Goal: Transaction & Acquisition: Purchase product/service

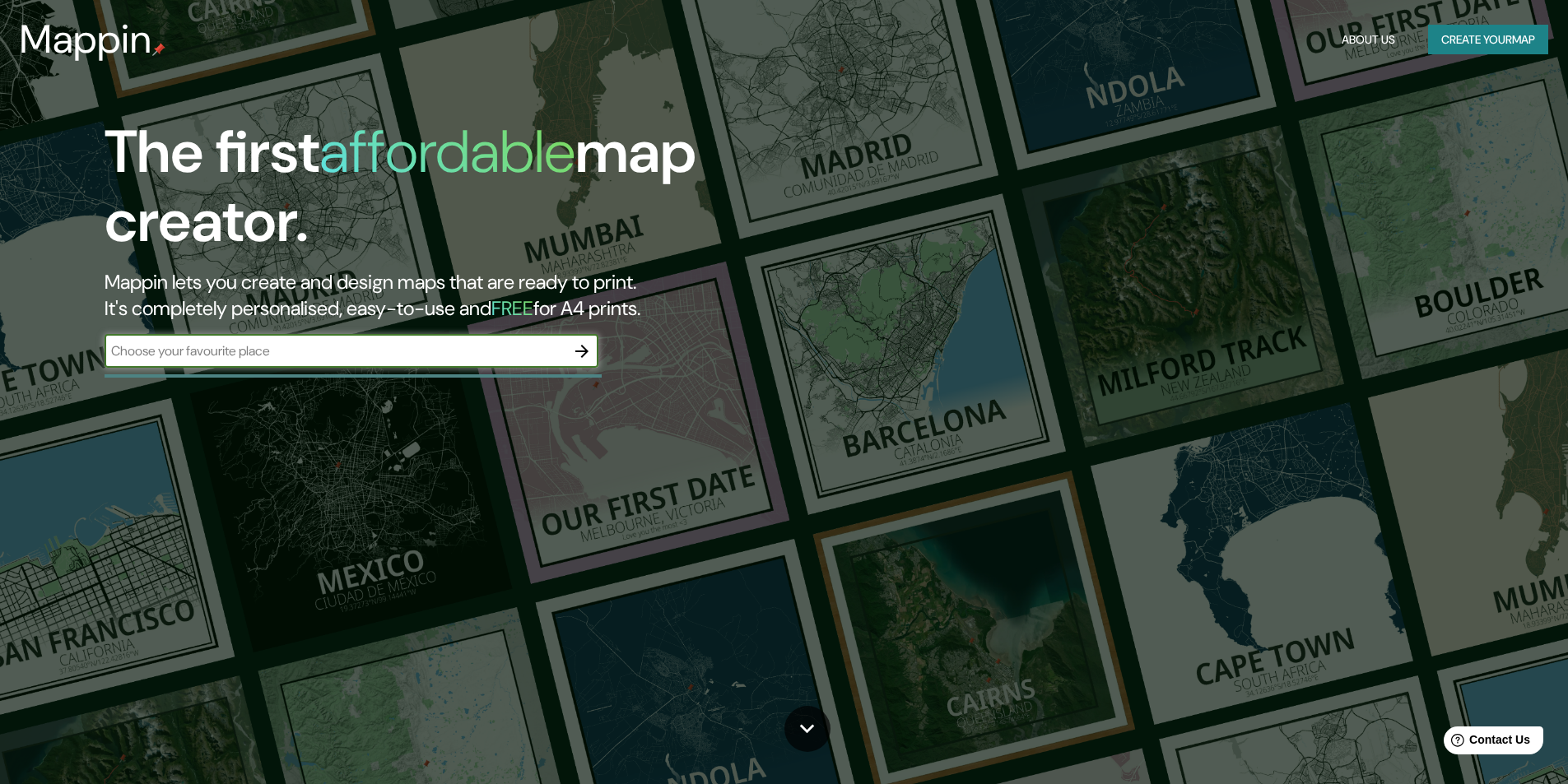
click at [216, 356] on input "text" at bounding box center [335, 351] width 461 height 19
type input "u"
type input "balconsillo peru"
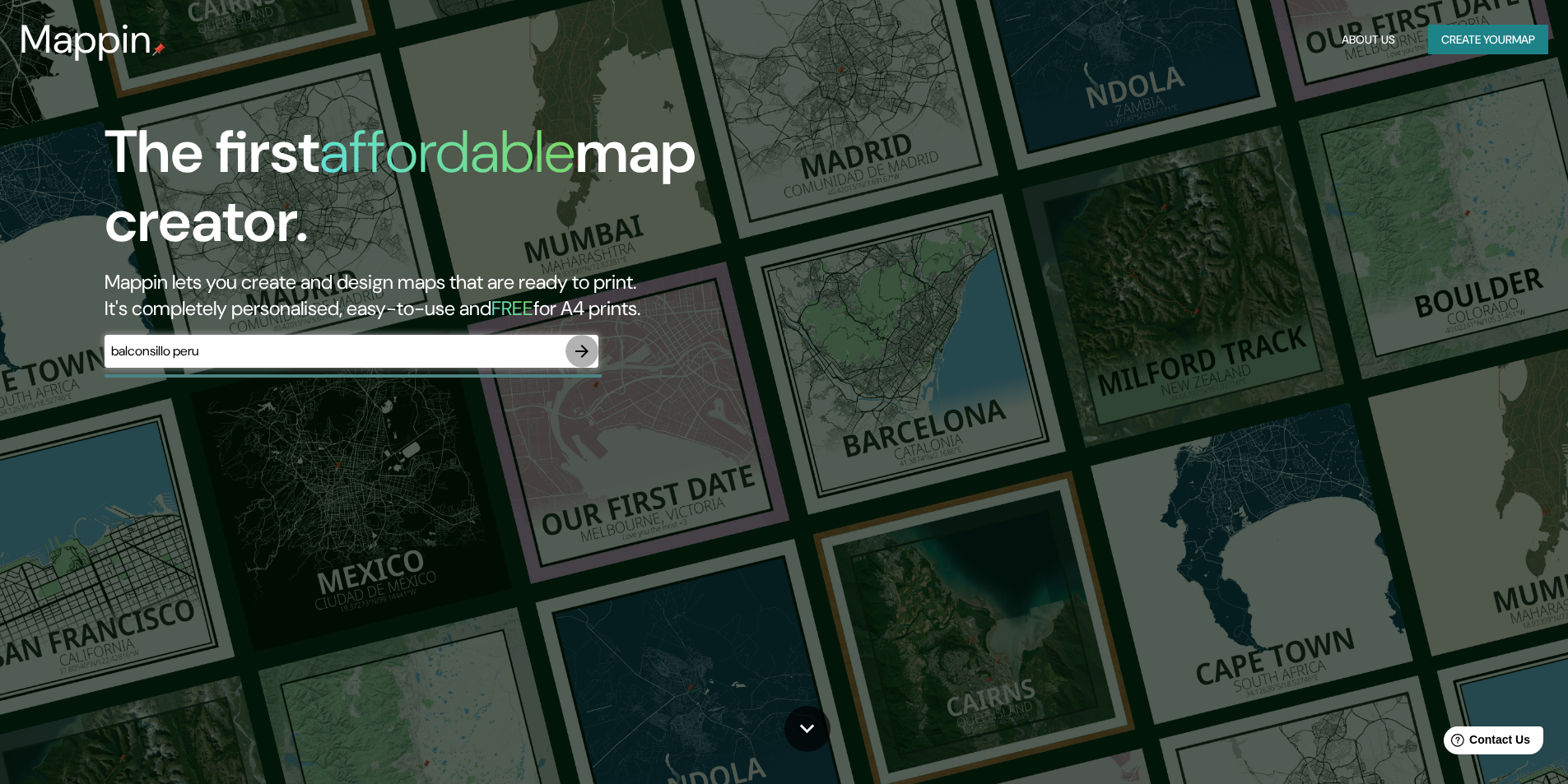
click at [584, 352] on icon "button" at bounding box center [582, 351] width 13 height 13
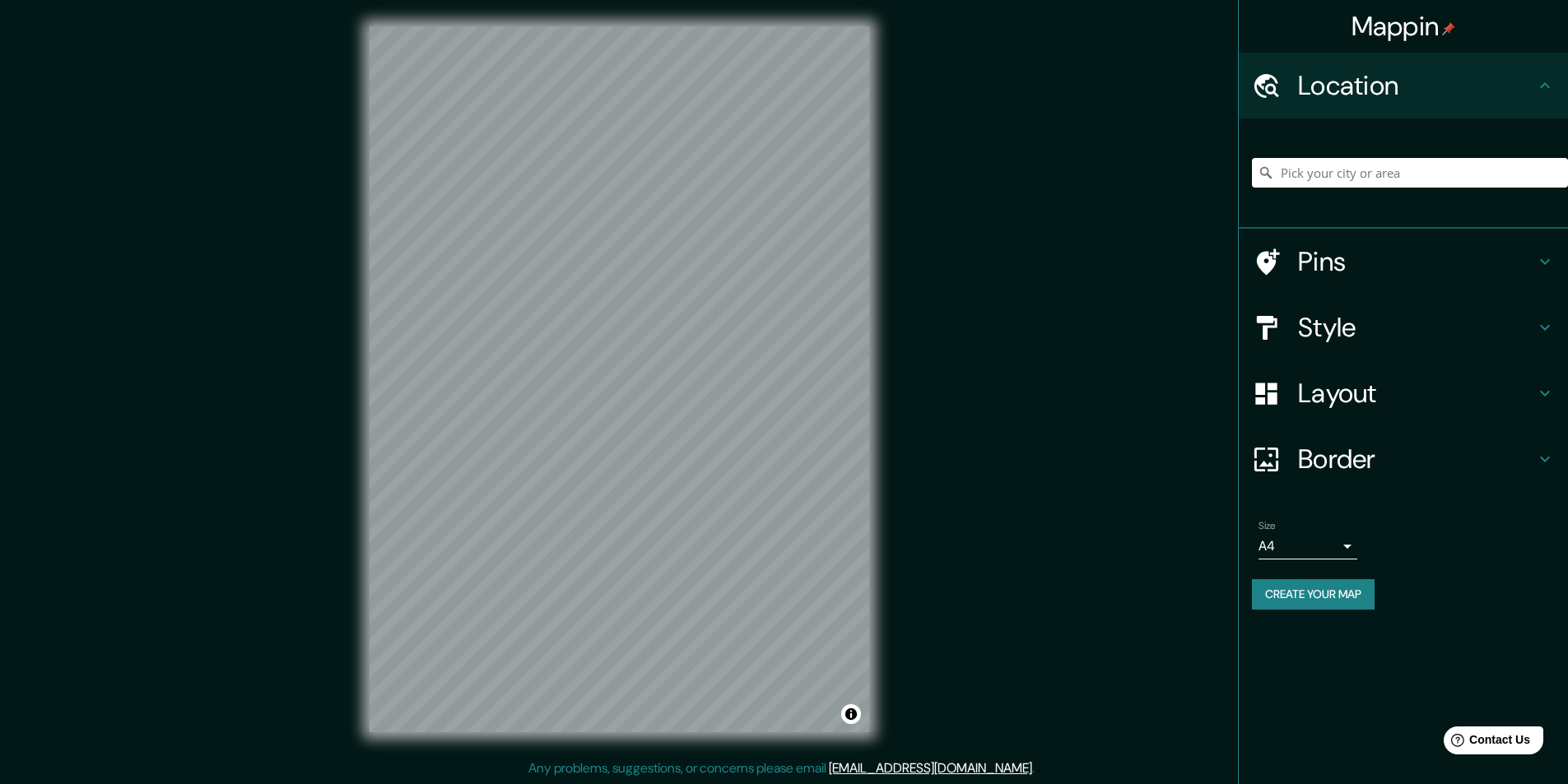
click at [1335, 193] on div at bounding box center [1409, 173] width 316 height 82
click at [1337, 180] on input "Pick your city or area" at bounding box center [1409, 173] width 316 height 30
type input "Balconcillo, Lima, Provincia de Lima, Perú"
click at [1345, 161] on input "Balconcillo, Lima, Provincia de Lima, Perú" at bounding box center [1409, 173] width 316 height 30
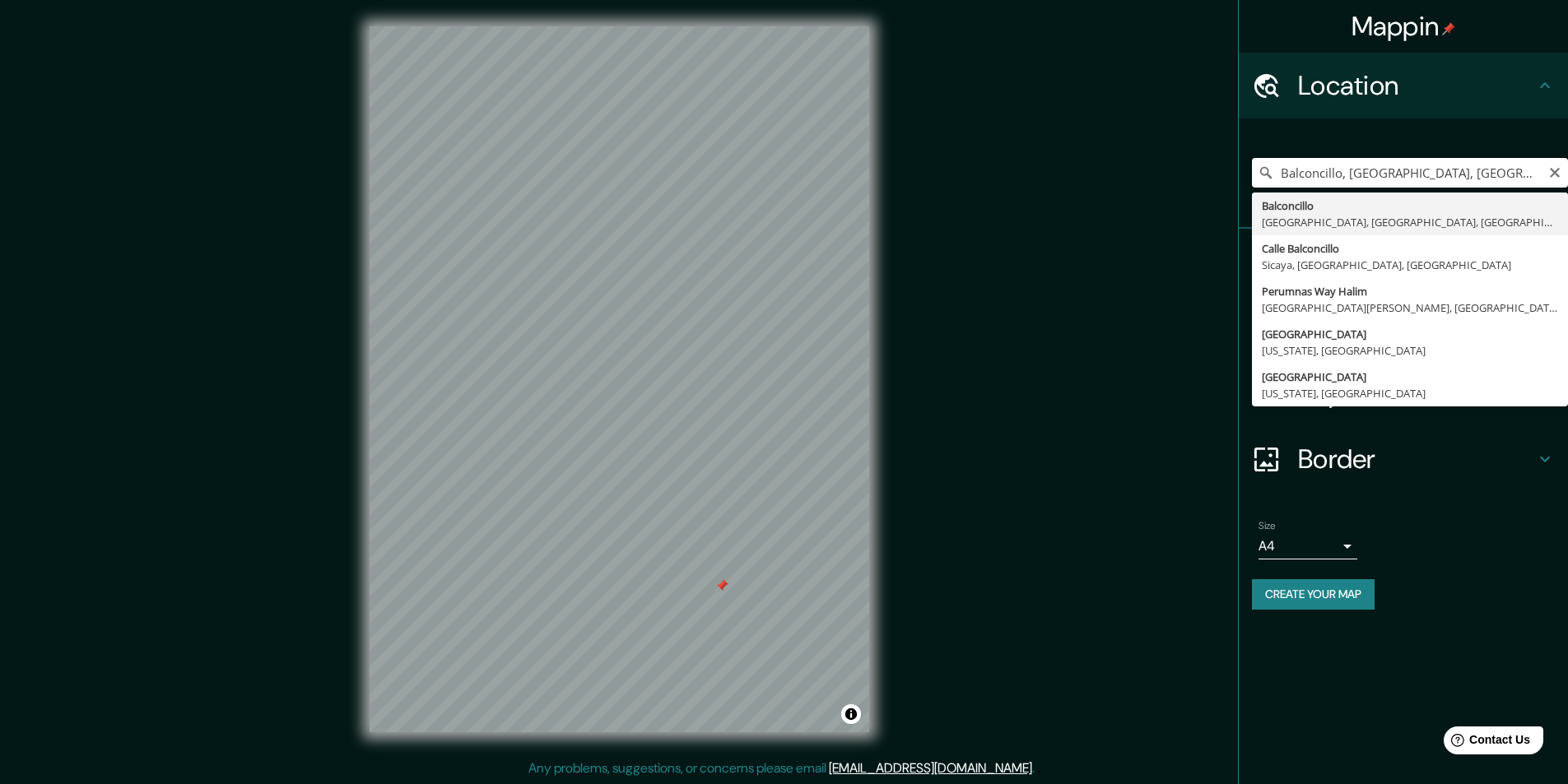
click at [1345, 166] on input "Balconcillo, Lima, Provincia de Lima, Perú" at bounding box center [1409, 173] width 316 height 30
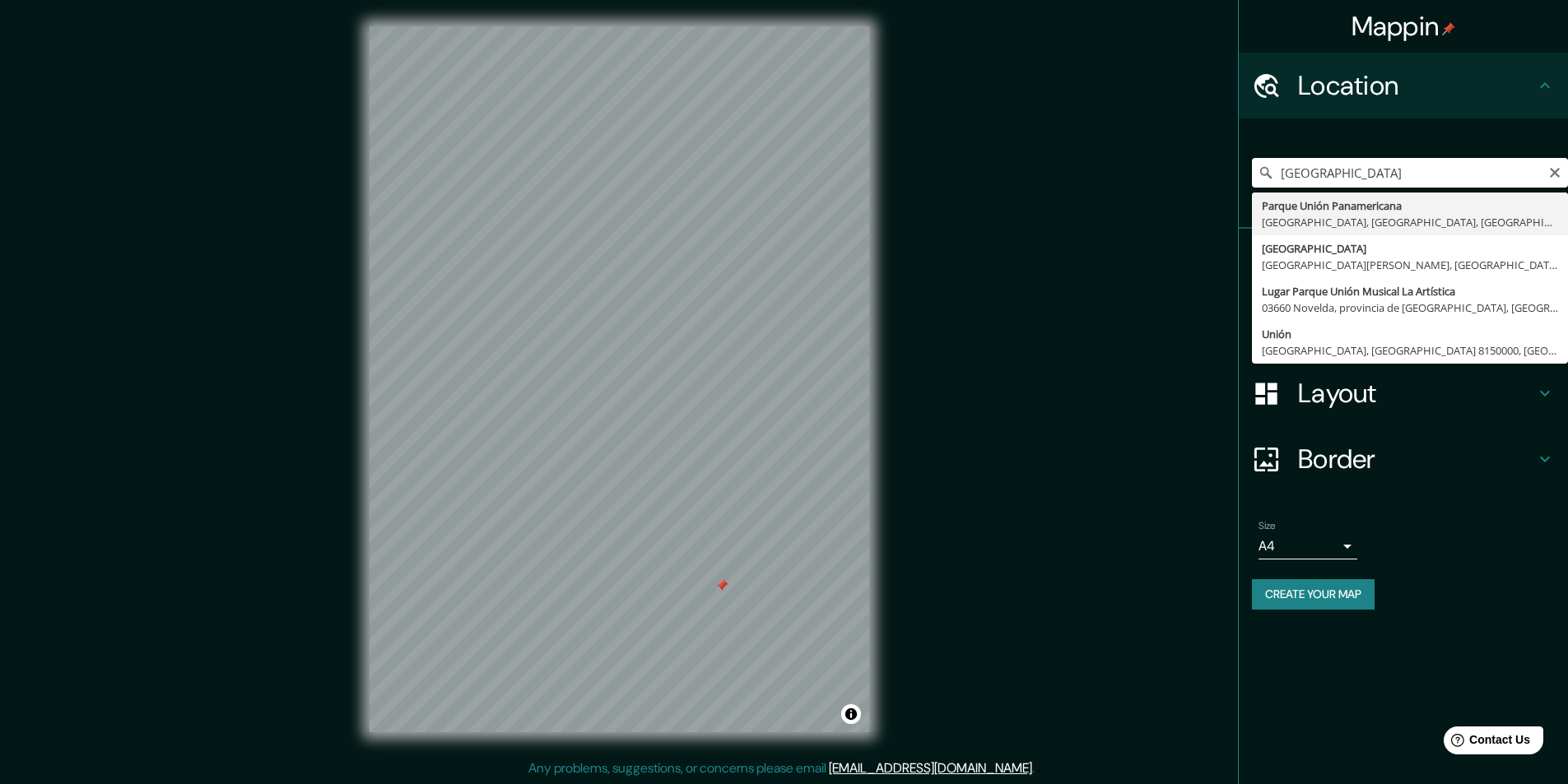
type input "[GEOGRAPHIC_DATA], [GEOGRAPHIC_DATA], [GEOGRAPHIC_DATA], [GEOGRAPHIC_DATA]"
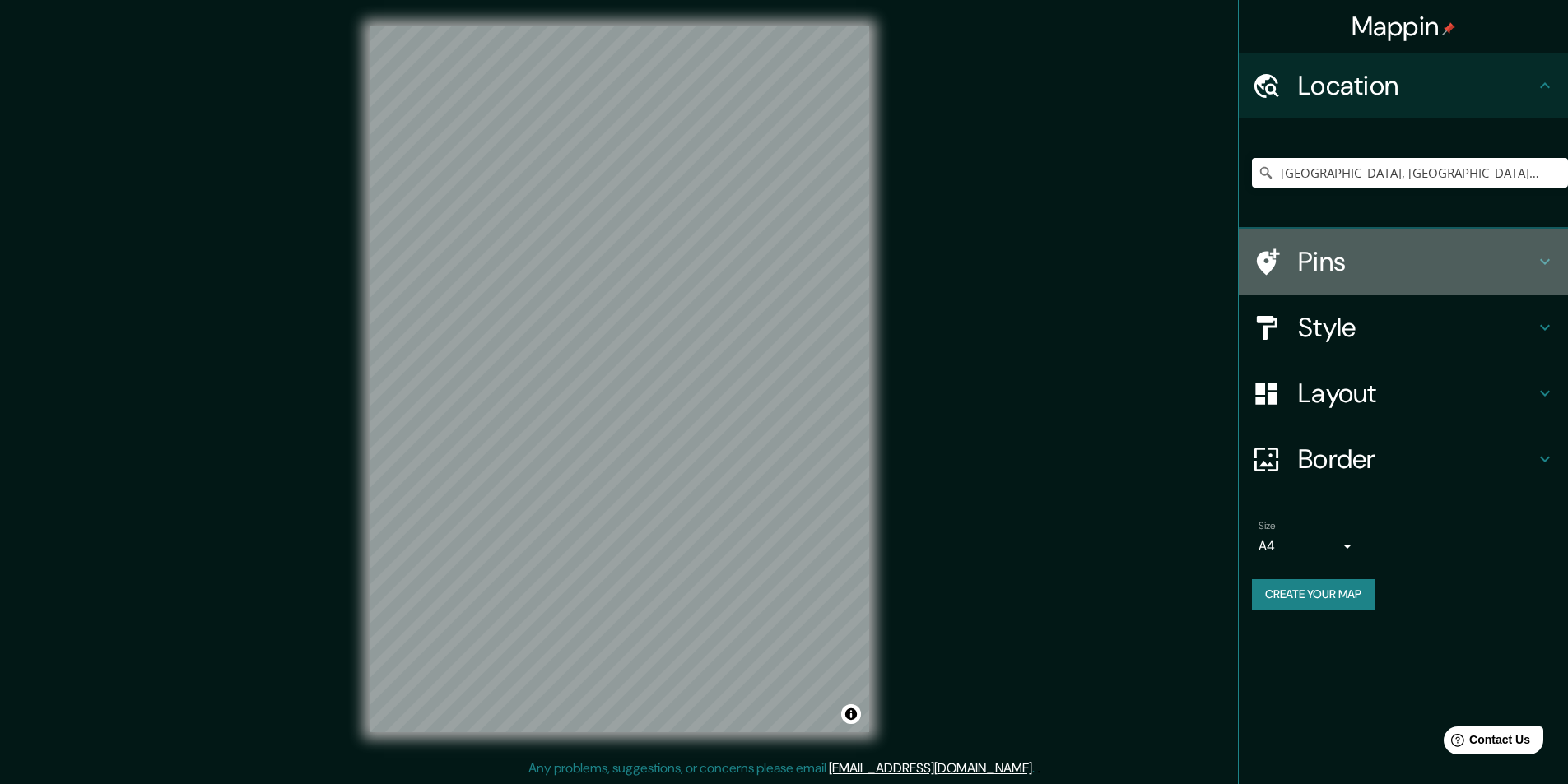
click at [1435, 252] on h4 "Pins" at bounding box center [1416, 261] width 237 height 33
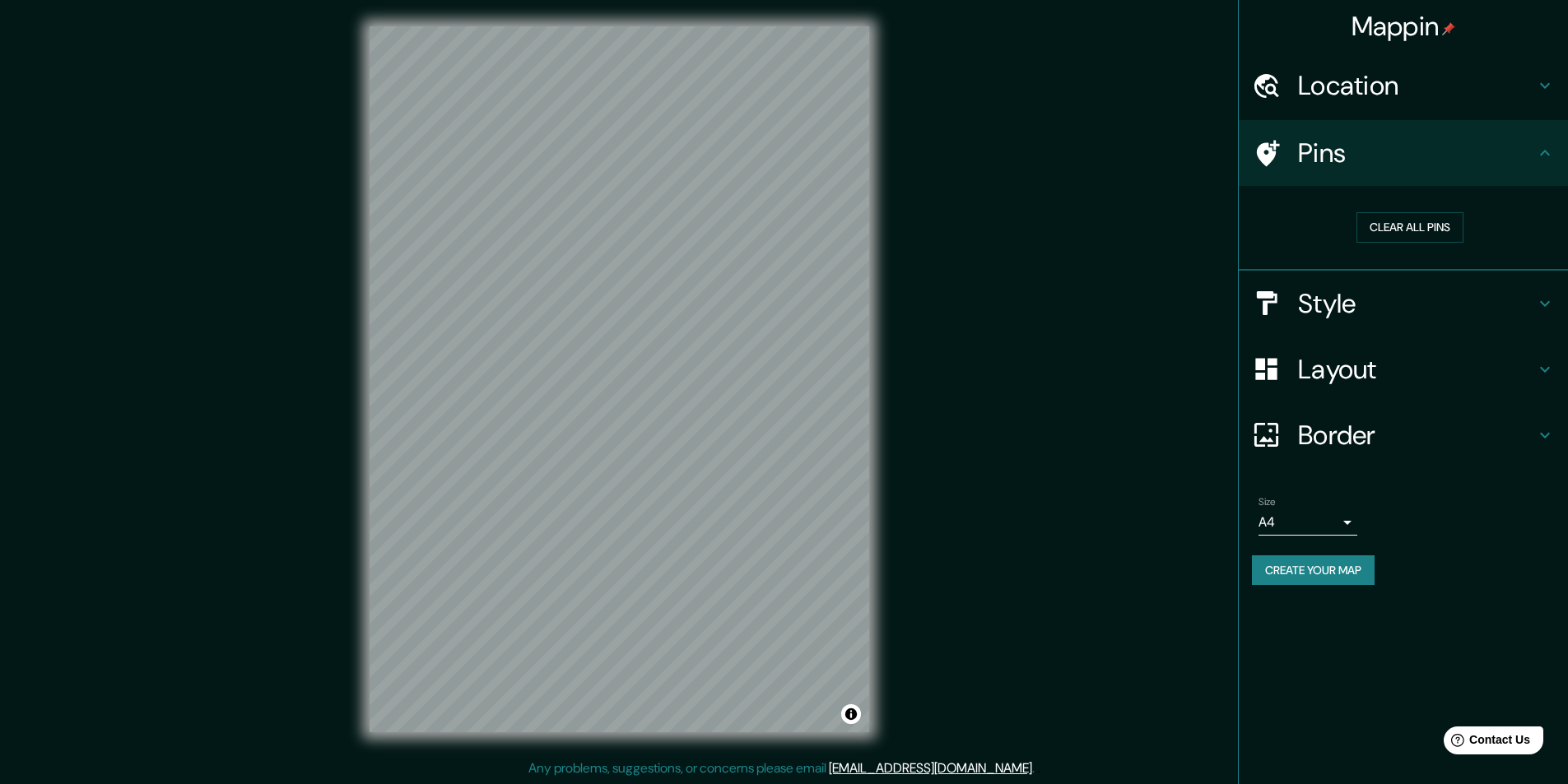
click at [1493, 175] on div "Pins" at bounding box center [1402, 153] width 329 height 66
drag, startPoint x: 1465, startPoint y: 296, endPoint x: 1461, endPoint y: 303, distance: 8.1
click at [1463, 291] on h4 "Style" at bounding box center [1416, 303] width 237 height 33
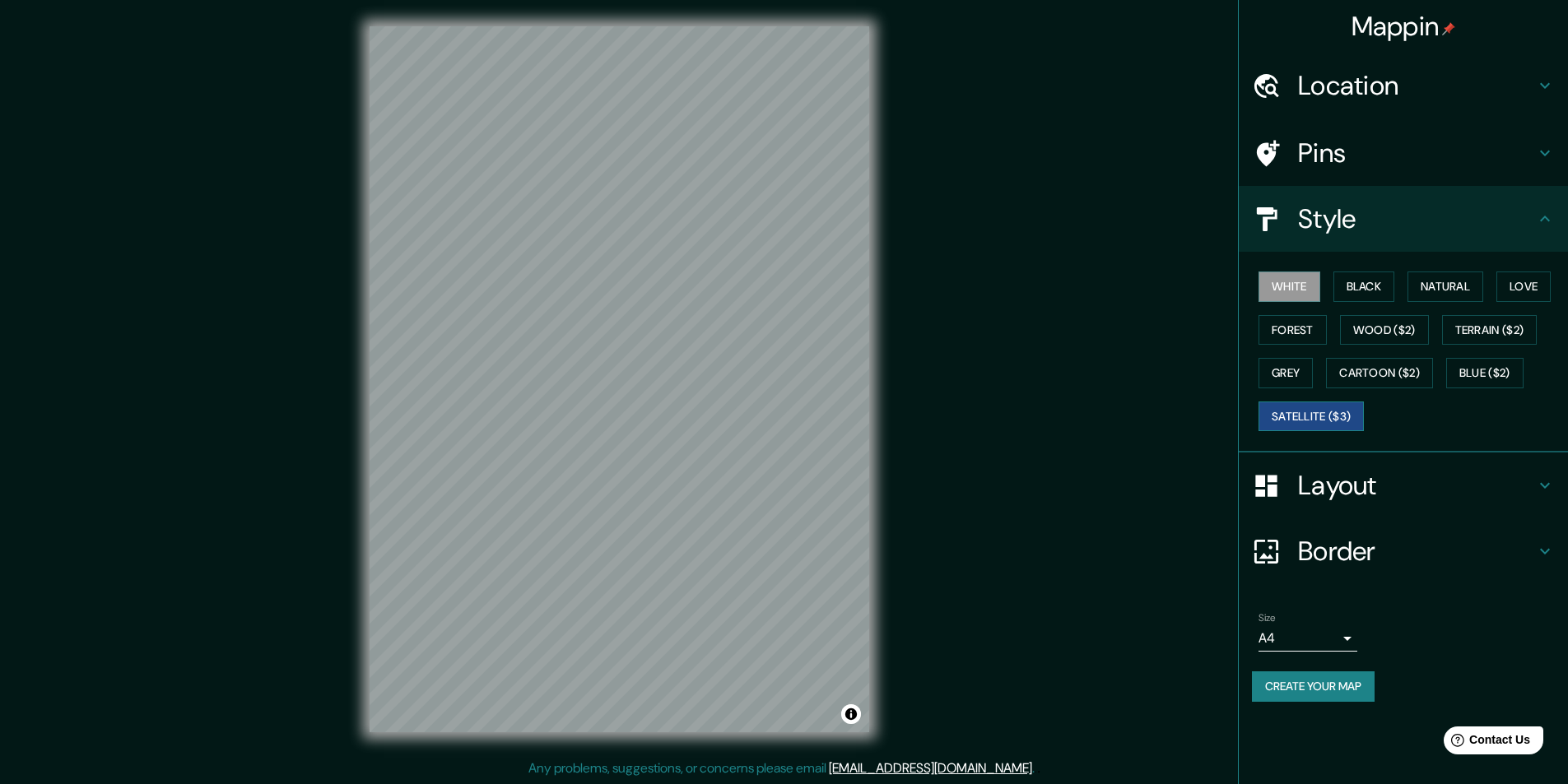
drag, startPoint x: 1344, startPoint y: 413, endPoint x: 1323, endPoint y: 424, distance: 23.7
click at [1342, 415] on button "Satellite ($3)" at bounding box center [1310, 416] width 105 height 30
click at [1268, 687] on button "Create your map" at bounding box center [1312, 686] width 123 height 30
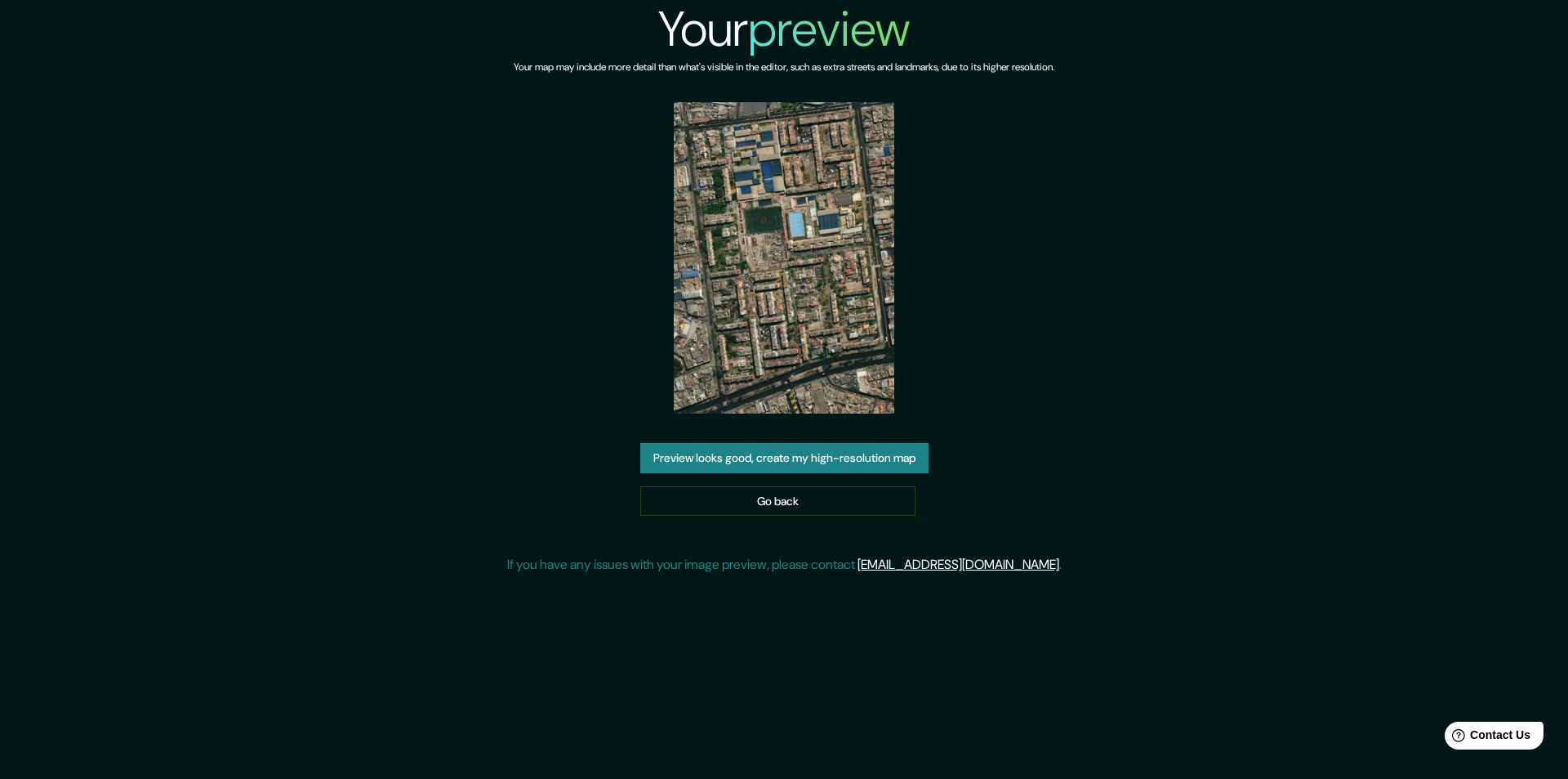
click at [733, 297] on img at bounding box center [784, 258] width 220 height 312
click at [801, 446] on button "Preview looks good, create my high-resolution map" at bounding box center [784, 457] width 289 height 30
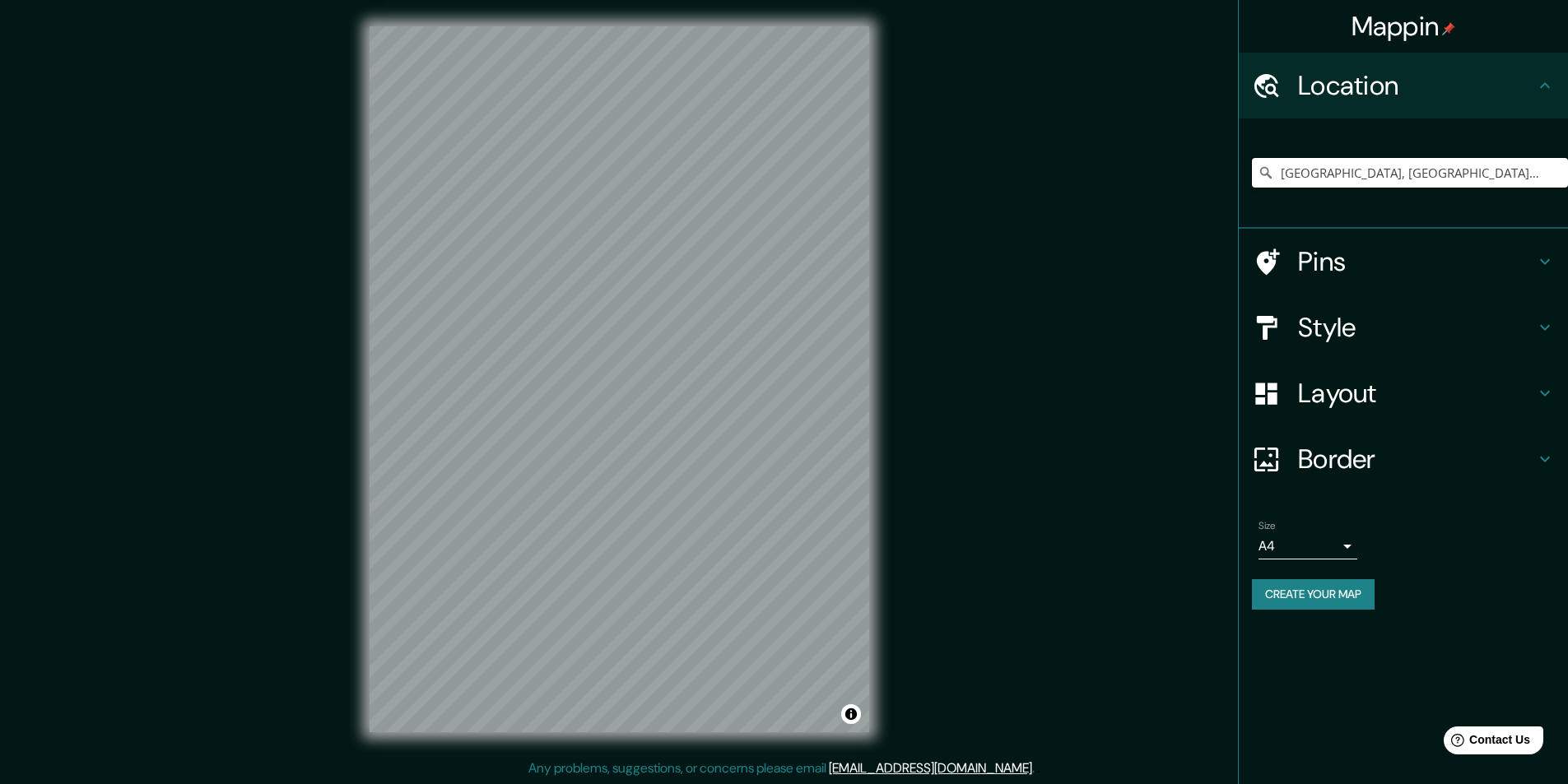
click at [1356, 171] on input "[GEOGRAPHIC_DATA], [GEOGRAPHIC_DATA], [GEOGRAPHIC_DATA], [GEOGRAPHIC_DATA]" at bounding box center [1409, 173] width 316 height 30
drag, startPoint x: 1505, startPoint y: 175, endPoint x: 1543, endPoint y: 166, distance: 39.1
click at [1509, 175] on input "[GEOGRAPHIC_DATA], [GEOGRAPHIC_DATA], [GEOGRAPHIC_DATA], [GEOGRAPHIC_DATA]" at bounding box center [1409, 173] width 316 height 30
click at [1543, 166] on input "[GEOGRAPHIC_DATA], [GEOGRAPHIC_DATA], [GEOGRAPHIC_DATA], [GEOGRAPHIC_DATA]" at bounding box center [1409, 173] width 316 height 30
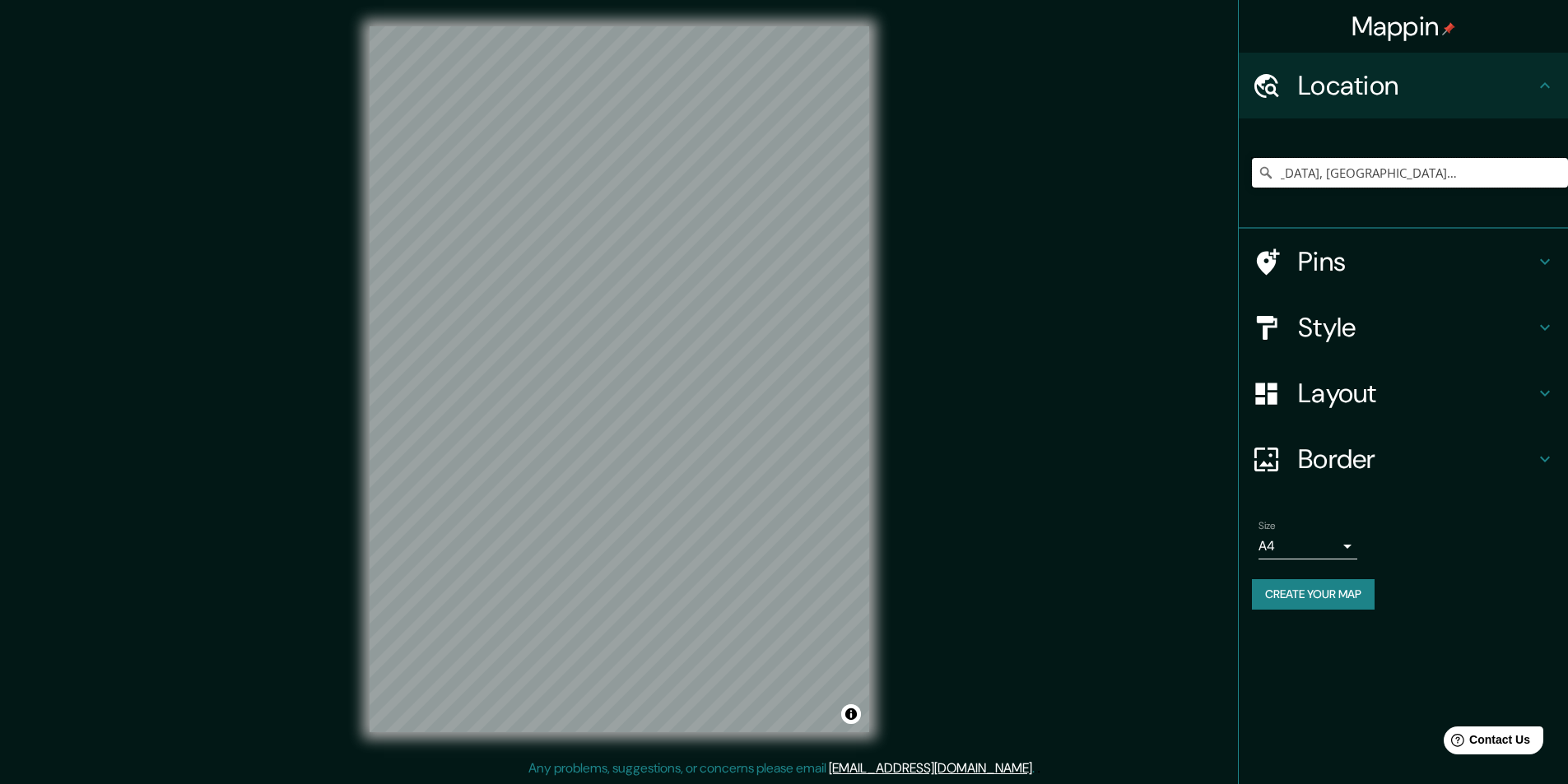
click at [1529, 172] on input "[GEOGRAPHIC_DATA], [GEOGRAPHIC_DATA], [GEOGRAPHIC_DATA], [GEOGRAPHIC_DATA]" at bounding box center [1409, 173] width 316 height 30
click at [1531, 172] on input "[GEOGRAPHIC_DATA], [GEOGRAPHIC_DATA], [GEOGRAPHIC_DATA], [GEOGRAPHIC_DATA]" at bounding box center [1409, 173] width 316 height 30
click at [1537, 174] on input "[GEOGRAPHIC_DATA], [GEOGRAPHIC_DATA], [GEOGRAPHIC_DATA], [GEOGRAPHIC_DATA]" at bounding box center [1409, 173] width 316 height 30
drag, startPoint x: 1530, startPoint y: 163, endPoint x: 1232, endPoint y: 209, distance: 301.5
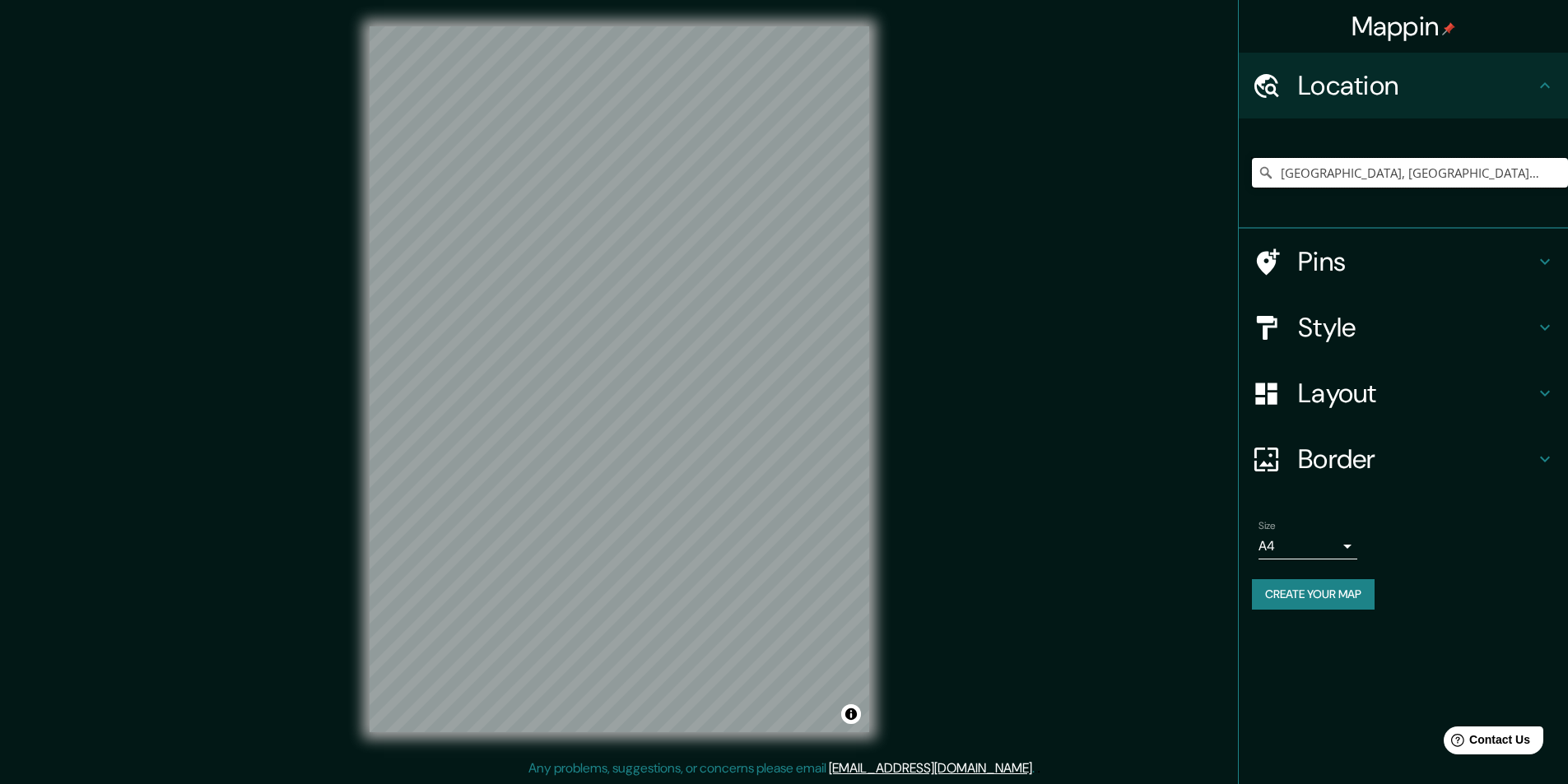
click at [1232, 209] on div "Mappin Location [GEOGRAPHIC_DATA], [GEOGRAPHIC_DATA], [GEOGRAPHIC_DATA], [GEOGR…" at bounding box center [784, 392] width 1568 height 785
type input "ú"
drag, startPoint x: 1333, startPoint y: 178, endPoint x: 1218, endPoint y: 201, distance: 117.3
click at [1218, 201] on div "Mappin Location ú Pins Style Layout Border Choose a border. Hint : you can make…" at bounding box center [784, 392] width 1568 height 785
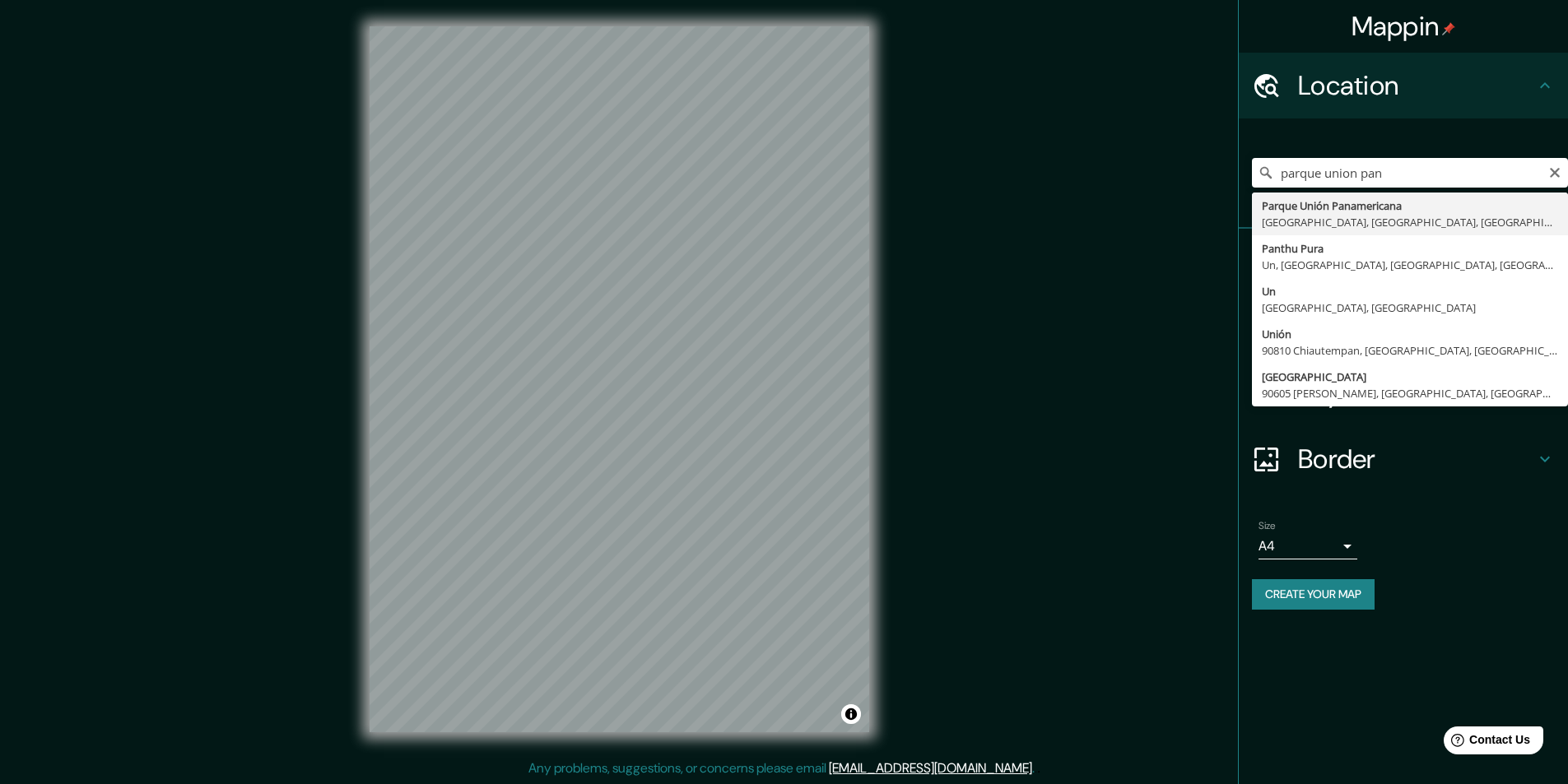
type input "[GEOGRAPHIC_DATA], [GEOGRAPHIC_DATA], [GEOGRAPHIC_DATA], [GEOGRAPHIC_DATA]"
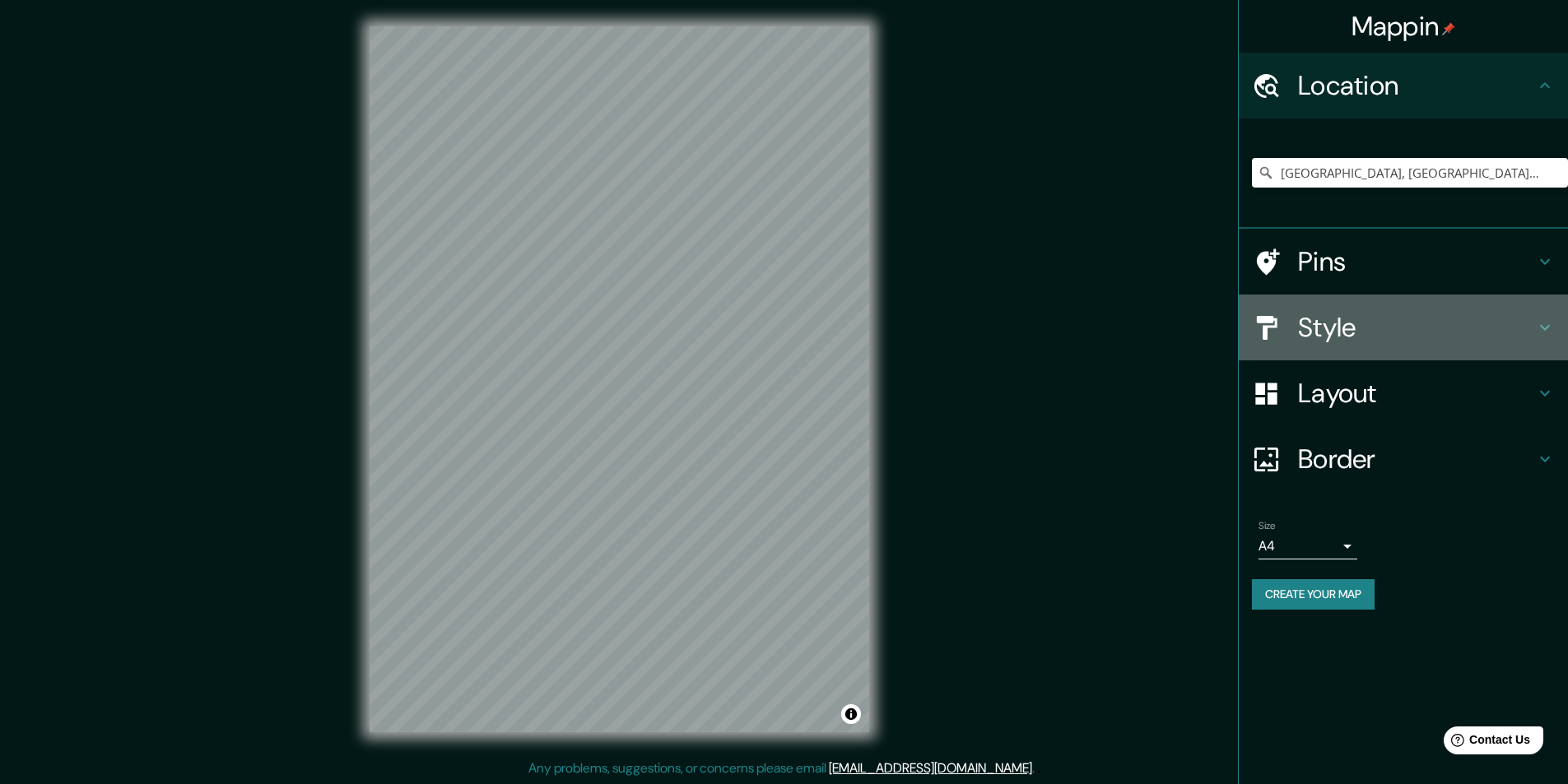
click at [1344, 333] on h4 "Style" at bounding box center [1416, 327] width 237 height 33
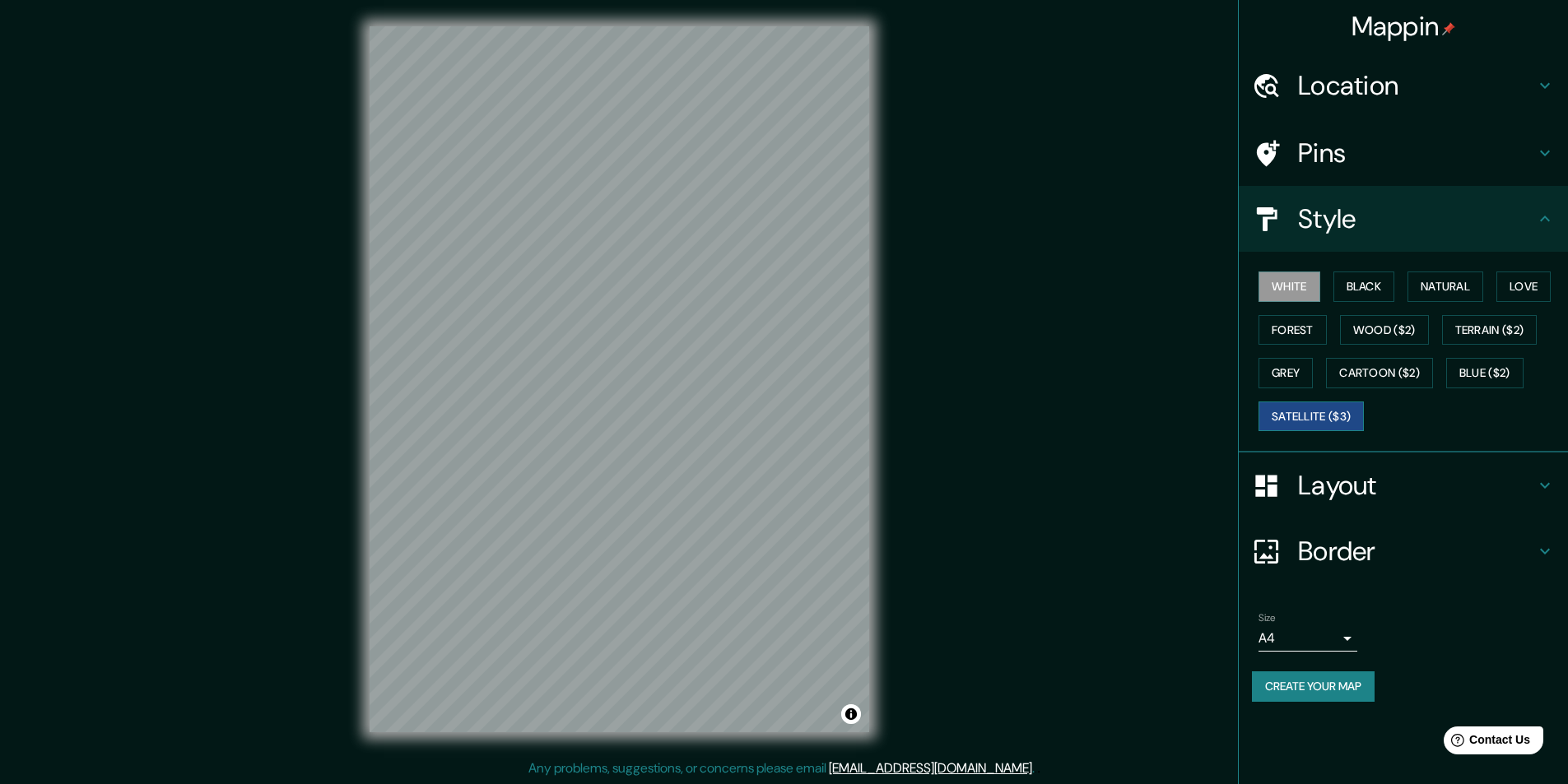
click at [1356, 418] on button "Satellite ($3)" at bounding box center [1310, 416] width 105 height 30
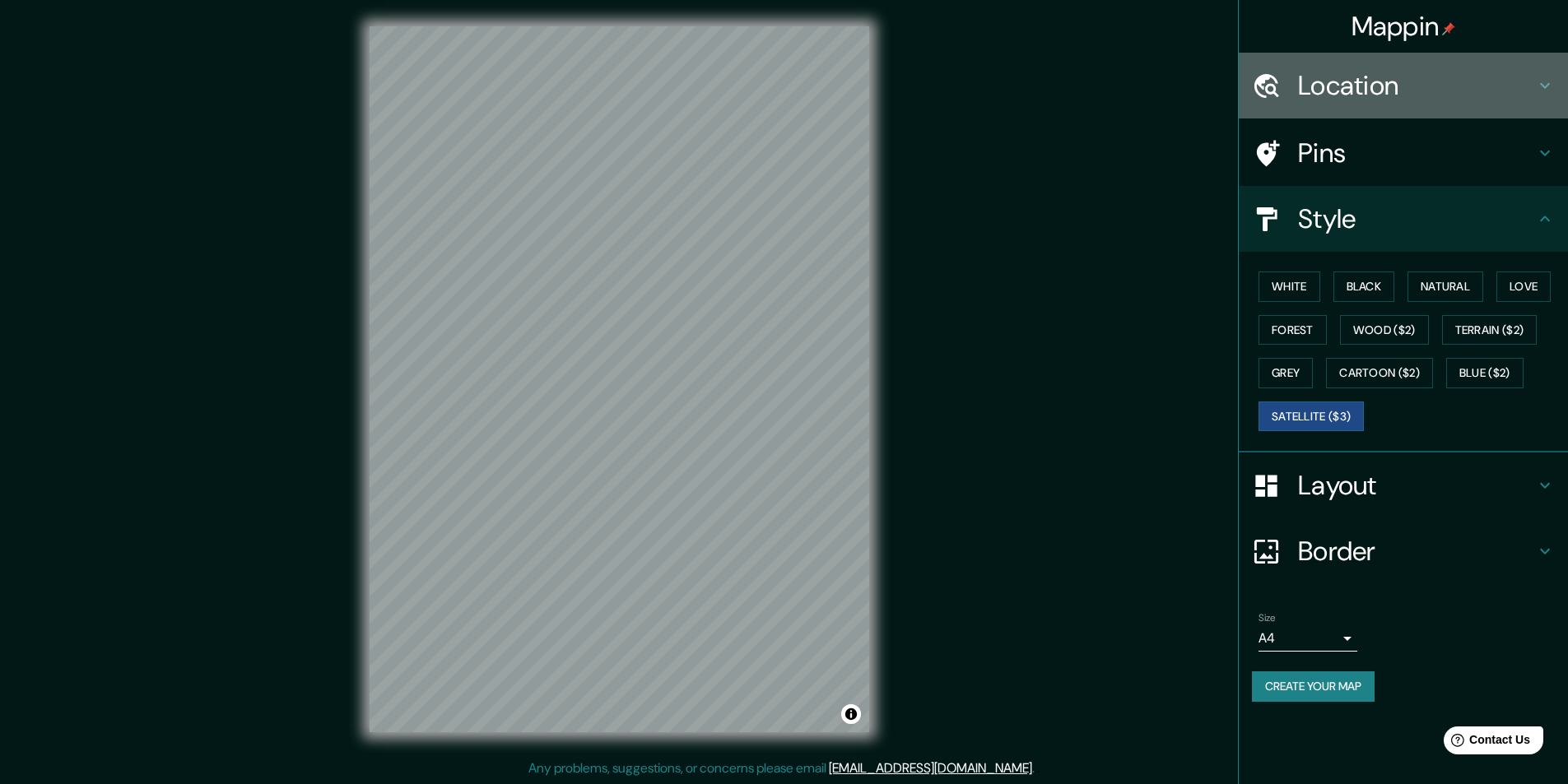
drag, startPoint x: 1425, startPoint y: 87, endPoint x: 1418, endPoint y: 93, distance: 9.2
click at [1423, 90] on h4 "Location" at bounding box center [1416, 85] width 237 height 33
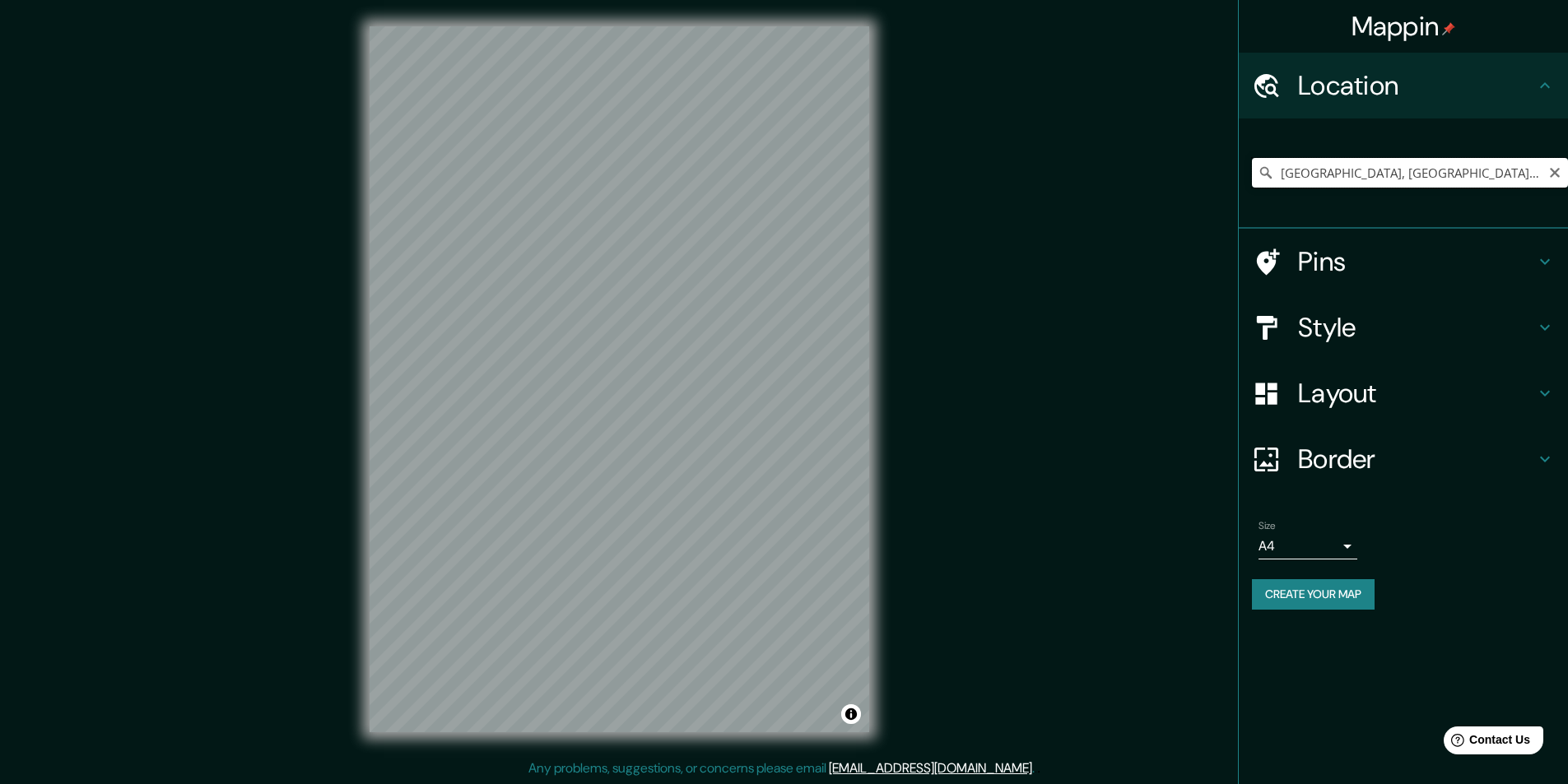
scroll to position [0, 82]
drag, startPoint x: 1280, startPoint y: 175, endPoint x: 1558, endPoint y: 182, distance: 278.1
click at [1558, 182] on input "[GEOGRAPHIC_DATA], [GEOGRAPHIC_DATA], [GEOGRAPHIC_DATA], [GEOGRAPHIC_DATA]" at bounding box center [1409, 173] width 316 height 30
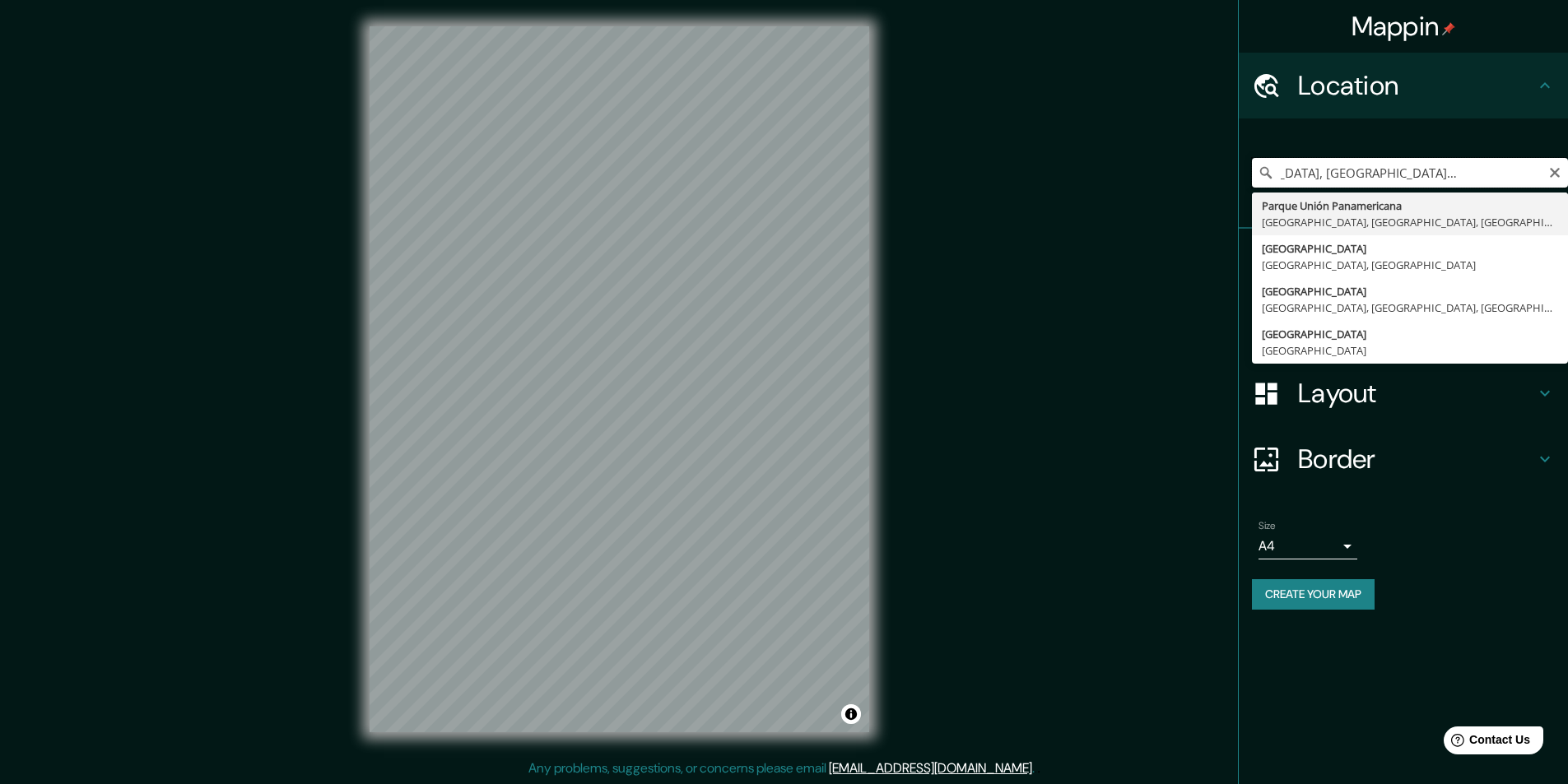
scroll to position [0, 0]
